Goal: Transaction & Acquisition: Book appointment/travel/reservation

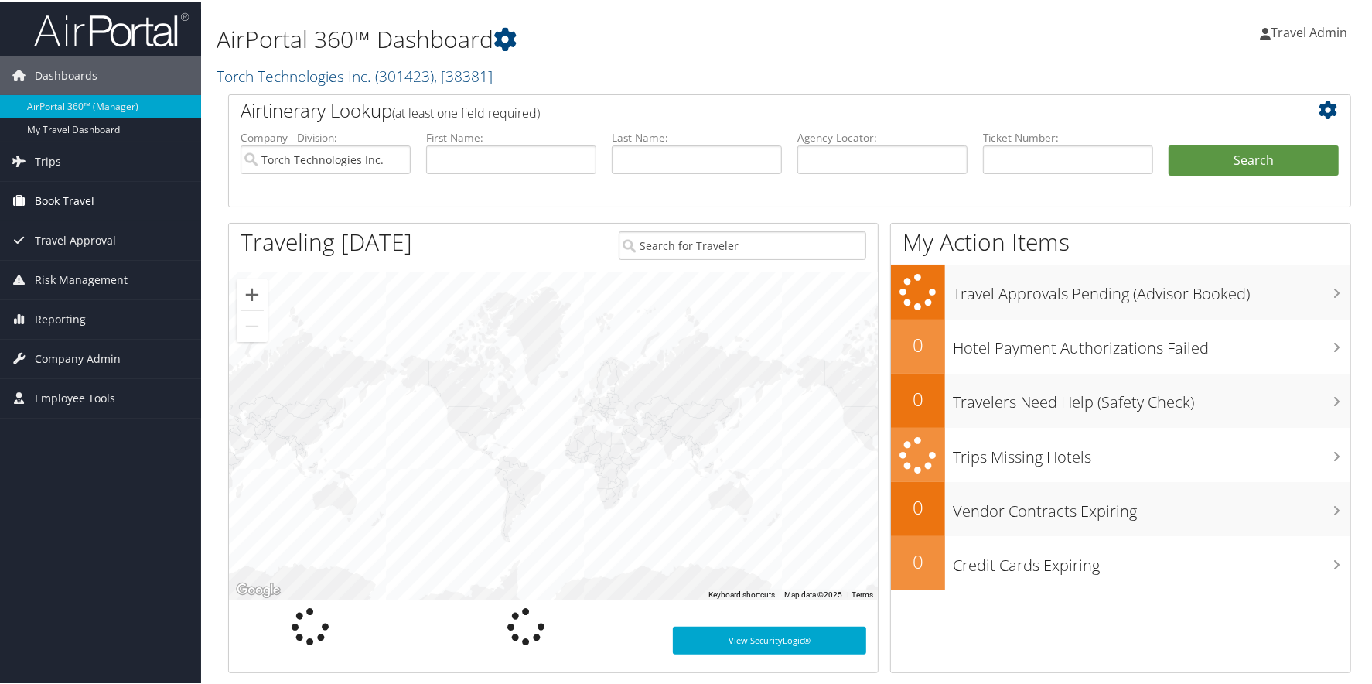
click at [81, 203] on span "Book Travel" at bounding box center [65, 199] width 60 height 39
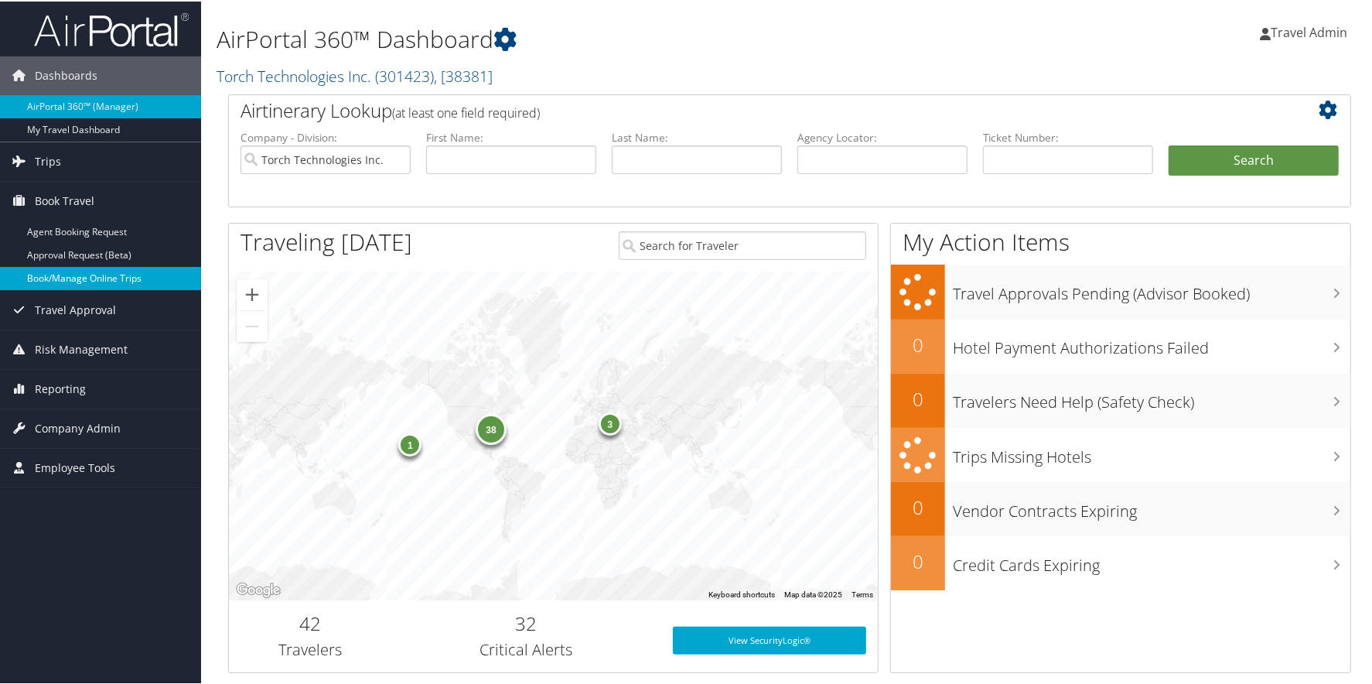
click at [104, 278] on link "Book/Manage Online Trips" at bounding box center [100, 276] width 201 height 23
